Goal: Transaction & Acquisition: Purchase product/service

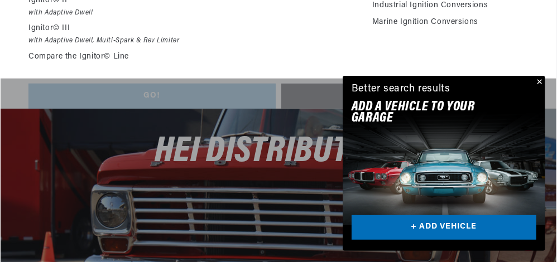
scroll to position [195, 0]
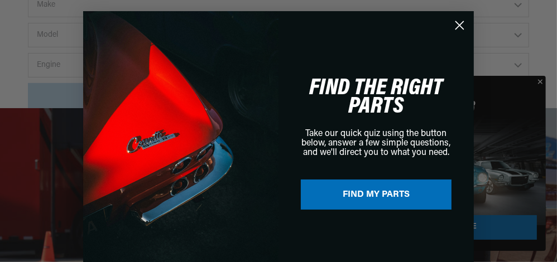
click at [538, 79] on div "Close dialog FIND THE RIGHT PARTS Take our quick quiz using the button below, a…" at bounding box center [278, 131] width 557 height 262
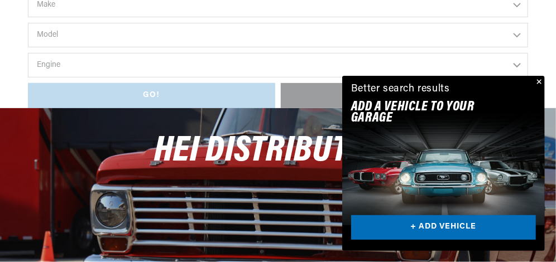
scroll to position [0, 338]
click at [539, 81] on button "Close" at bounding box center [537, 82] width 13 height 13
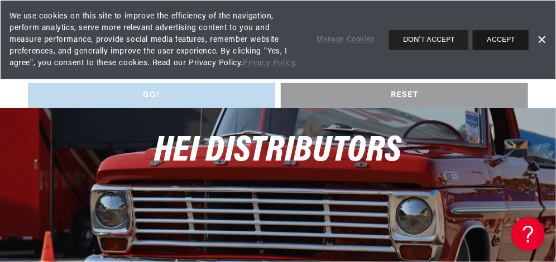
click at [501, 35] on button "ACCEPT" at bounding box center [501, 40] width 56 height 20
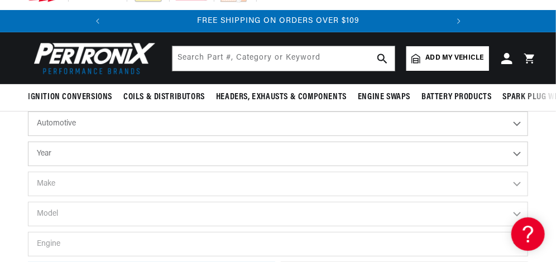
click at [180, 121] on select "Automotive Agricultural Industrial Marine Motorcycle" at bounding box center [278, 124] width 500 height 25
click at [514, 122] on select "Automotive Agricultural Industrial Marine Motorcycle" at bounding box center [278, 124] width 500 height 25
click at [515, 152] on select "Year 2026 2025 2024 2023 2022 2021 2020 2019 2018 2017 2016 2015 2014 2013 2012…" at bounding box center [278, 154] width 500 height 25
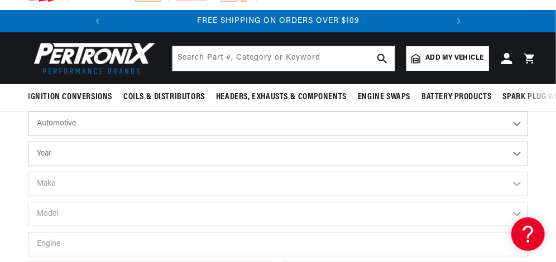
select select "1972"
click at [28, 142] on select "Year 2026 2025 2024 2023 2022 2021 2020 2019 2018 2017 2016 2015 2014 2013 2012…" at bounding box center [278, 154] width 500 height 25
select select "1972"
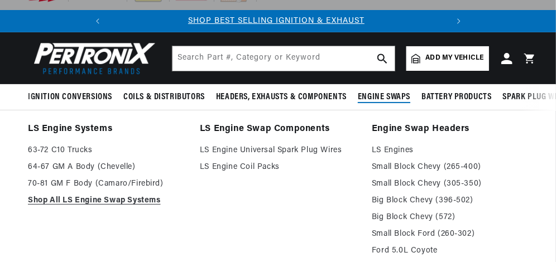
scroll to position [0, 0]
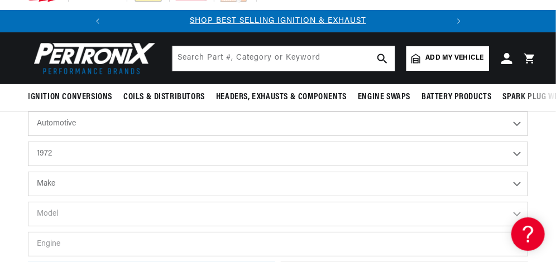
click at [153, 183] on select "Make Alfa Romeo American Motors Aston Martin Audi Austin BMW Buick Cadillac Che…" at bounding box center [278, 184] width 500 height 25
select select "Chrysler"
click at [28, 172] on select "Make Alfa Romeo American Motors Aston Martin Audi Austin BMW Buick Cadillac Che…" at bounding box center [278, 184] width 500 height 25
click at [252, 185] on select "Alfa Romeo American Motors Aston [PERSON_NAME] Audi [GEOGRAPHIC_DATA] BMW Buick…" at bounding box center [278, 184] width 500 height 25
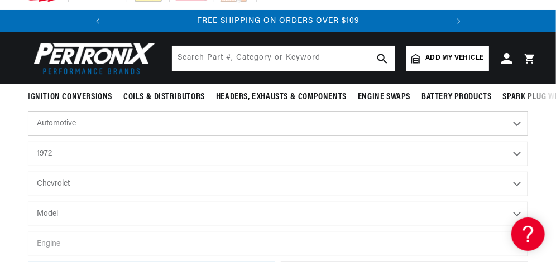
click at [28, 172] on select "Alfa Romeo American Motors Aston [PERSON_NAME] Audi [GEOGRAPHIC_DATA] BMW Buick…" at bounding box center [278, 184] width 500 height 25
select select "Chevrolet"
click at [179, 209] on select "Model Bel Air Biscayne Blazer Brookwood C10 Pickup C10 Suburban C20 Pickup C20 …" at bounding box center [278, 214] width 500 height 25
select select "Corvette"
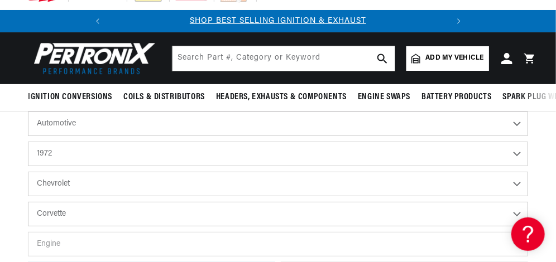
click at [28, 203] on select "Model Bel Air Biscayne Blazer Brookwood C10 Pickup C10 Suburban C20 Pickup C20 …" at bounding box center [278, 214] width 500 height 25
select select "Corvette"
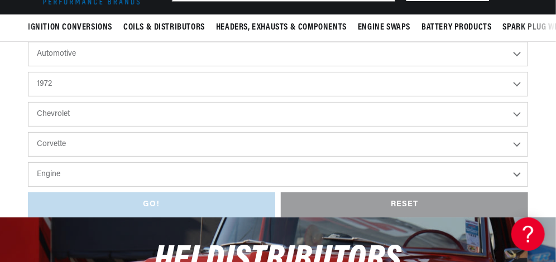
scroll to position [87, 0]
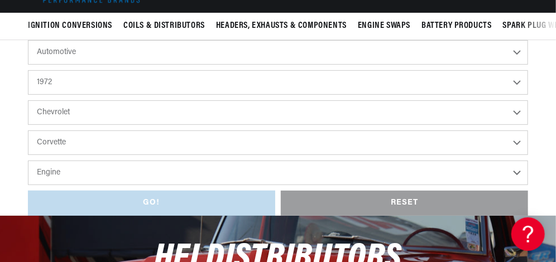
click at [164, 175] on select "Engine 4.6L 5.3L 5.4L 6.5L 350cid / 5.7L 427cid / 7.0L 454cid / 7.4L" at bounding box center [278, 173] width 500 height 25
select select "350cid-5.7L"
click at [28, 161] on select "Engine 4.6L 5.3L 5.4L 6.5L 350cid / 5.7L 427cid / 7.0L 454cid / 7.4L" at bounding box center [278, 173] width 500 height 25
select select "350cid-5.7L"
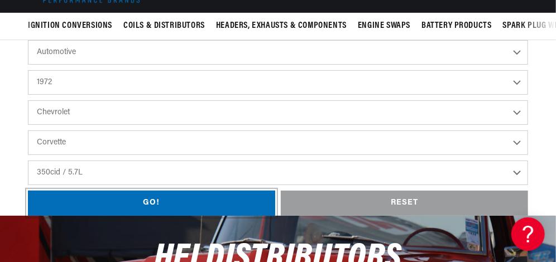
click at [137, 197] on div "GO!" at bounding box center [151, 203] width 247 height 25
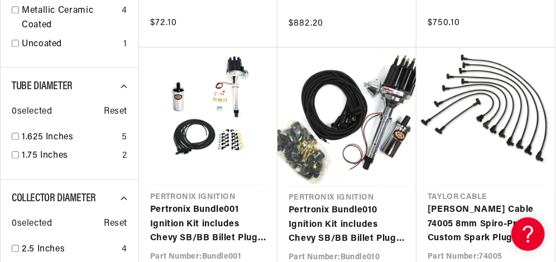
scroll to position [948, 0]
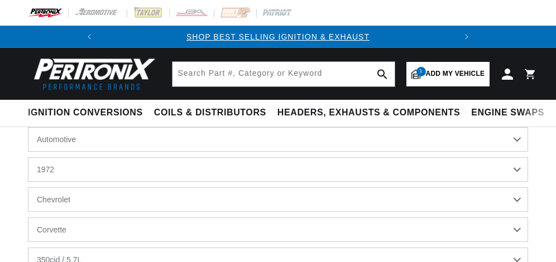
select select "1972"
select select "Chevrolet"
select select "Corvette"
select select "350cid-5.7L"
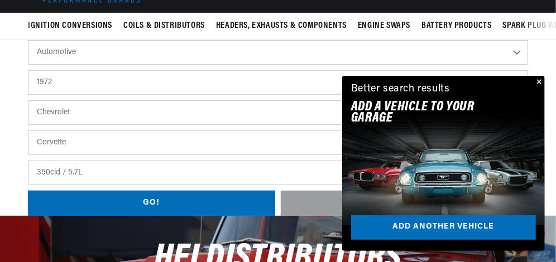
click at [87, 105] on select "Alfa Romeo American Motors Aston [PERSON_NAME] Audi [GEOGRAPHIC_DATA] BMW Buick…" at bounding box center [278, 112] width 500 height 25
click at [28, 101] on select "Alfa Romeo American Motors Aston [PERSON_NAME] Audi [GEOGRAPHIC_DATA] BMW Buick…" at bounding box center [278, 112] width 500 height 25
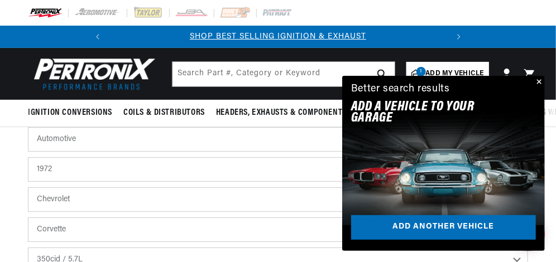
scroll to position [0, 0]
